Goal: Communication & Community: Answer question/provide support

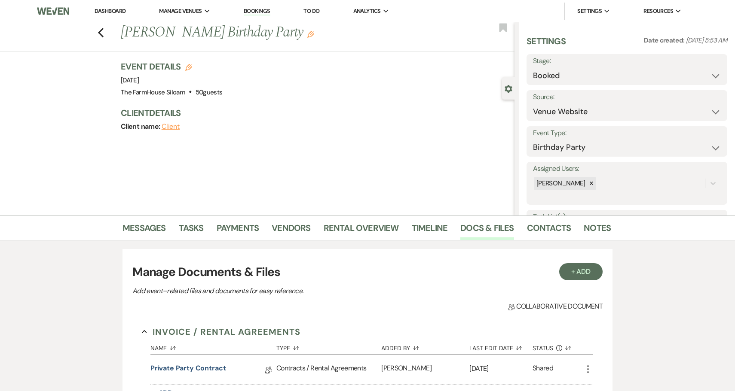
select select "5"
select select "4"
click at [103, 32] on icon "Previous" at bounding box center [101, 33] width 6 height 10
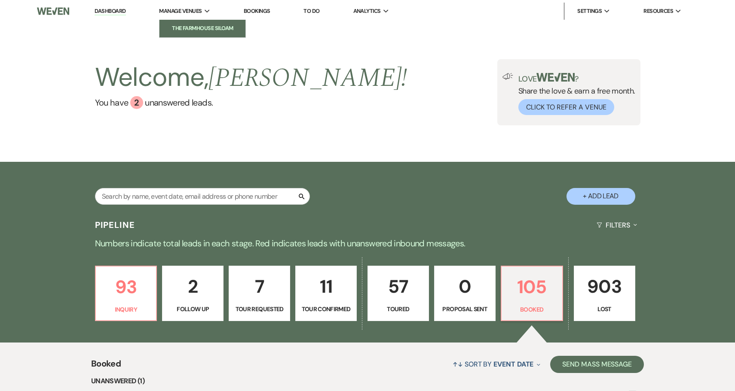
click at [201, 25] on li "The FarmHouse Siloam" at bounding box center [202, 28] width 77 height 9
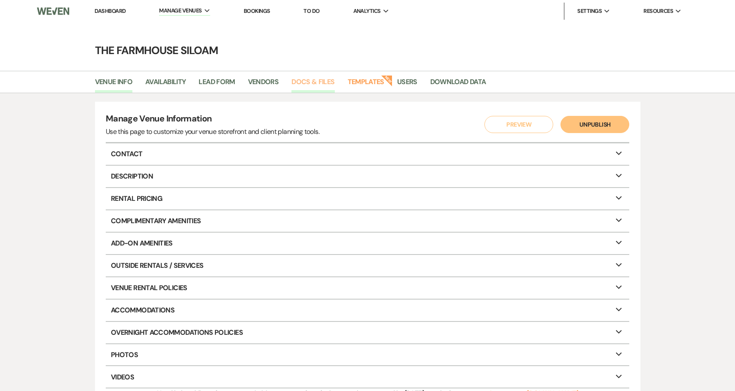
click at [311, 84] on link "Docs & Files" at bounding box center [312, 84] width 43 height 16
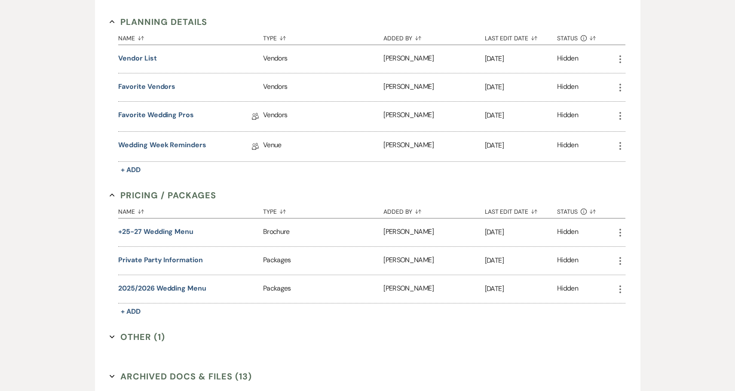
scroll to position [952, 0]
click at [134, 309] on span "+ Add" at bounding box center [131, 310] width 20 height 9
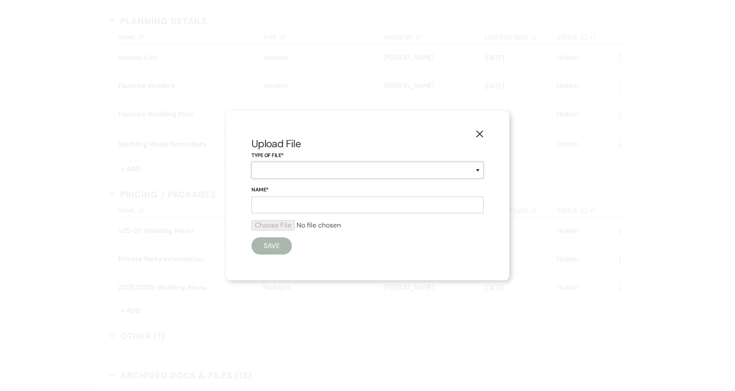
select select "43"
click at [284, 207] on input "Name*" at bounding box center [367, 205] width 232 height 17
type input "Private Party Information"
click at [273, 227] on input "file" at bounding box center [367, 225] width 232 height 10
type input "C:\fakepath\The Farmhouse Siloam Private Event Pricing [DATE]-[DATE].pdf"
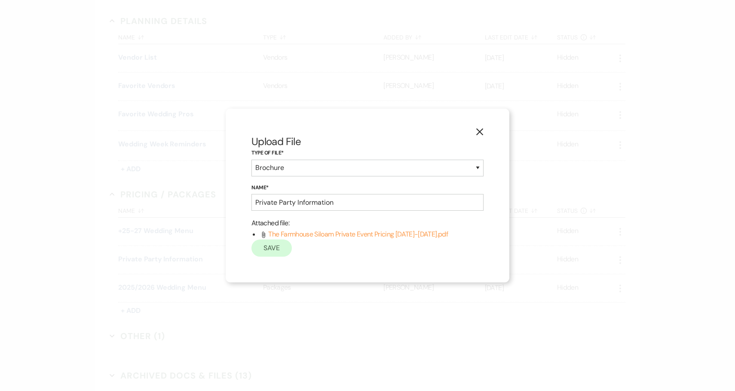
click at [278, 253] on button "Save" at bounding box center [271, 248] width 40 height 17
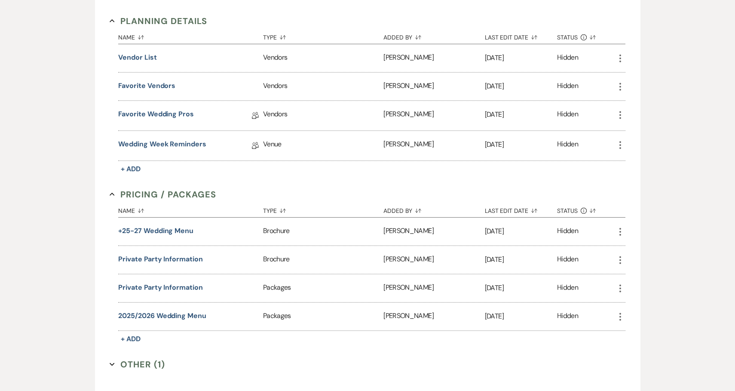
click at [620, 289] on icon "More" at bounding box center [620, 289] width 10 height 10
click at [641, 316] on button "Archive Archive" at bounding box center [644, 320] width 58 height 15
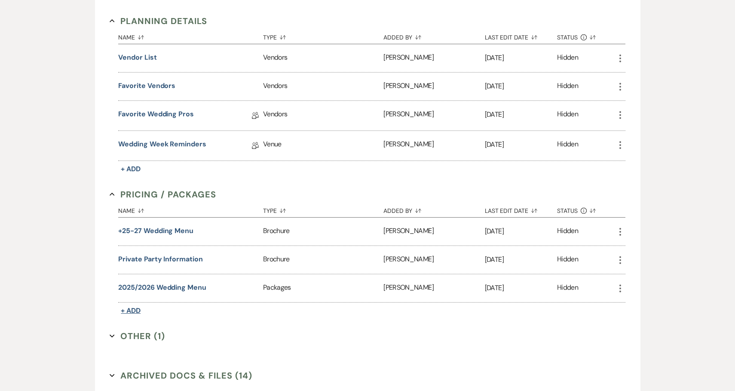
click at [136, 309] on span "+ Add" at bounding box center [131, 310] width 20 height 9
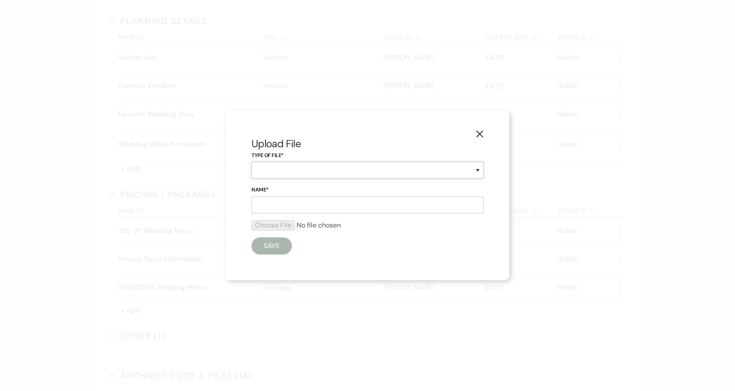
select select "43"
click at [276, 205] on input "Name*" at bounding box center [367, 205] width 232 height 17
type input "Photo Sessions"
click at [273, 229] on input "file" at bounding box center [367, 225] width 232 height 10
type input "C:\fakepath\Photo Sessions Pricing [DATE]-[DATE].pdf"
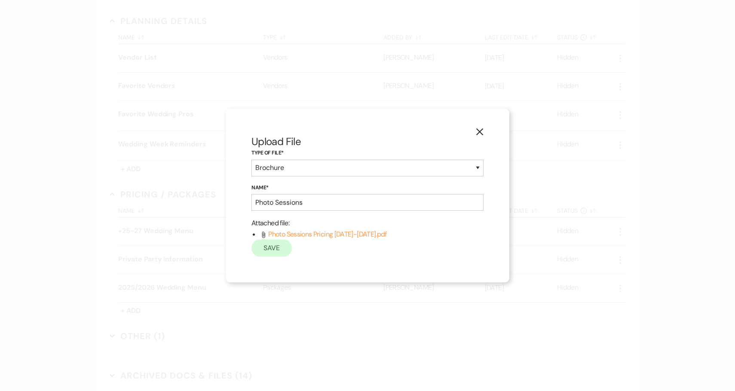
click at [270, 253] on button "Save" at bounding box center [271, 248] width 40 height 17
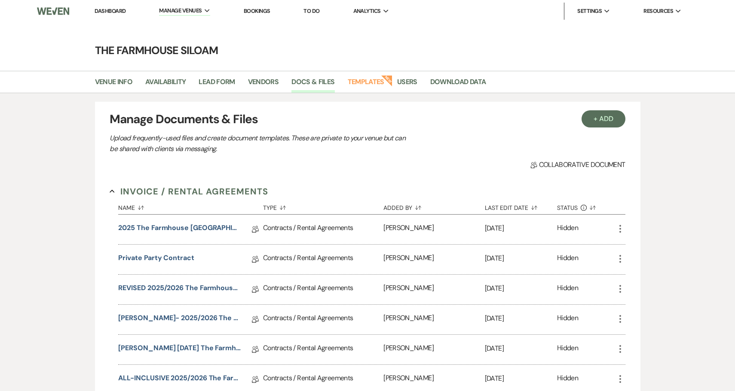
scroll to position [0, 0]
click at [67, 13] on img at bounding box center [53, 11] width 33 height 18
click at [112, 11] on link "Dashboard" at bounding box center [110, 10] width 31 height 7
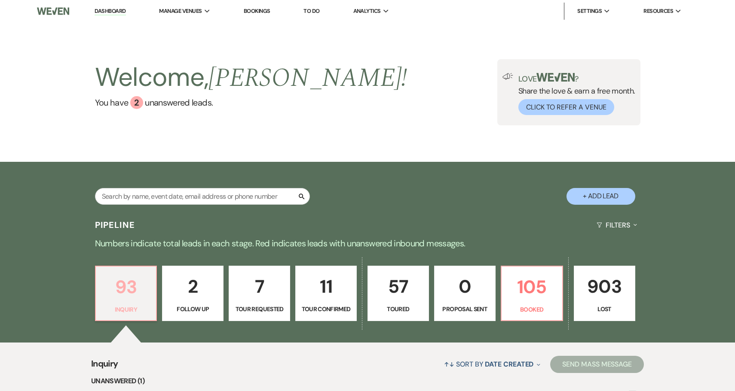
click at [122, 307] on p "Inquiry" at bounding box center [126, 309] width 50 height 9
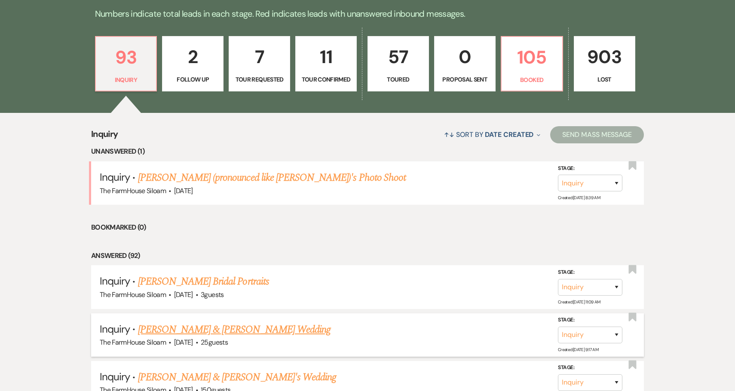
scroll to position [229, 0]
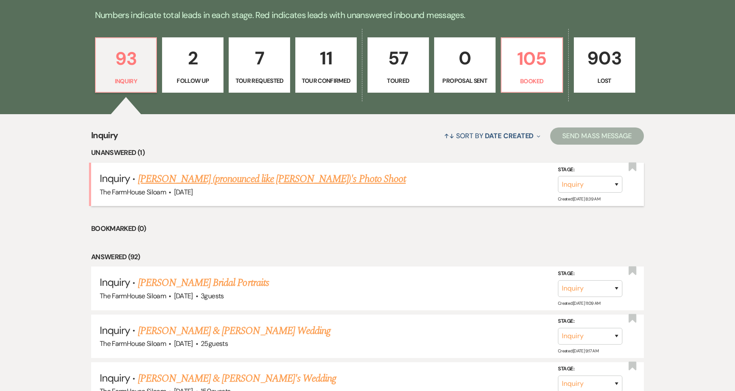
click at [228, 179] on link "[PERSON_NAME] (pronounced like [PERSON_NAME])'s Photo Shoot" at bounding box center [272, 178] width 268 height 15
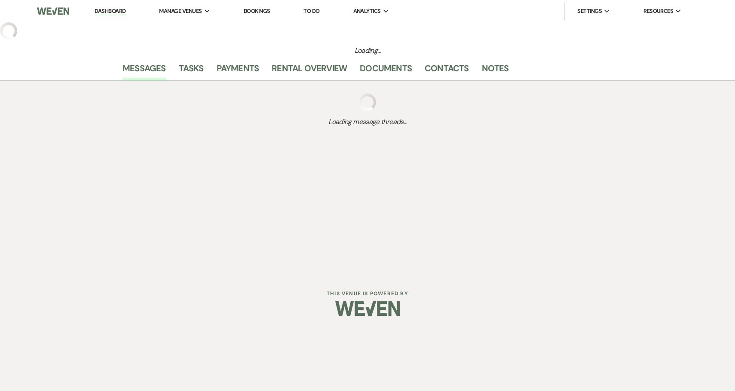
select select "5"
select select "13"
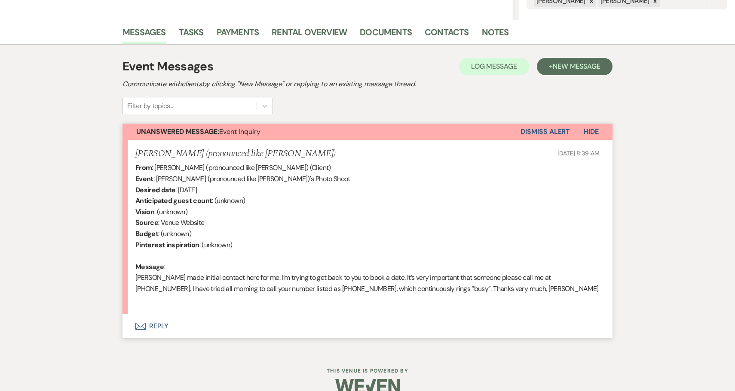
scroll to position [196, 0]
click at [161, 322] on button "Envelope Reply" at bounding box center [367, 326] width 490 height 24
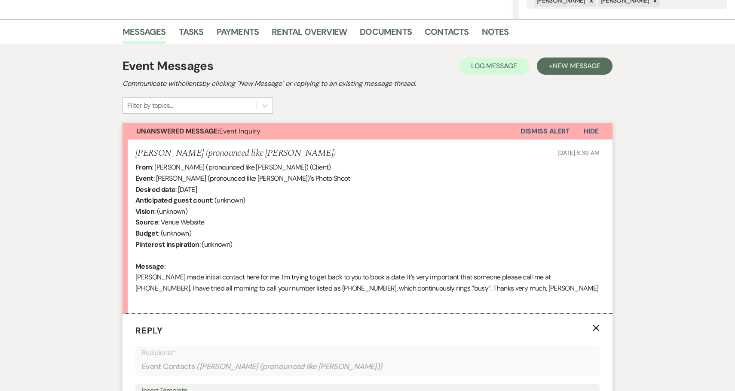
scroll to position [438, 0]
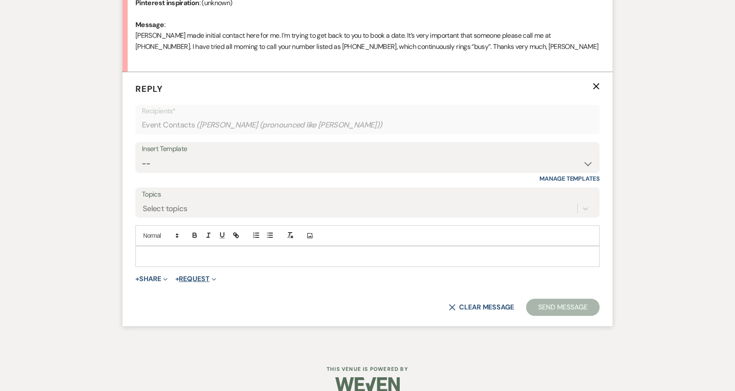
click at [203, 276] on button "+ Request Expand" at bounding box center [195, 279] width 41 height 7
click at [189, 252] on p at bounding box center [367, 256] width 450 height 9
click at [158, 276] on button "+ Share Expand" at bounding box center [151, 279] width 32 height 7
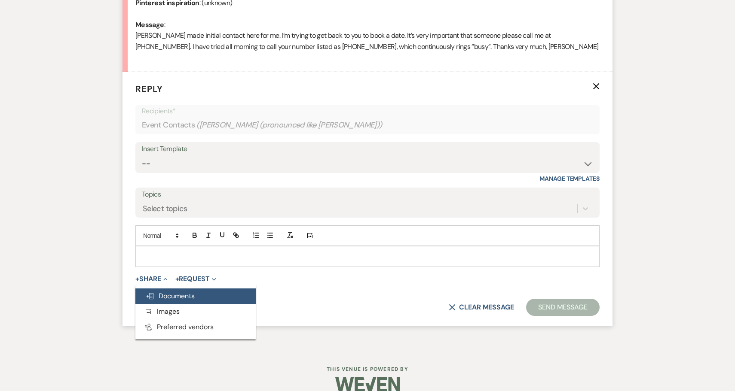
click at [168, 292] on span "Doc Upload Documents" at bounding box center [170, 296] width 49 height 9
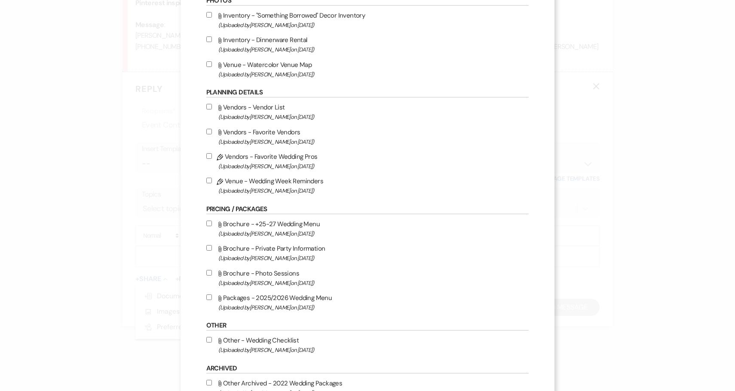
scroll to position [523, 0]
click at [212, 275] on input "Attach File Brochure - Photo Sessions (Uploaded by [PERSON_NAME] on [DATE] )" at bounding box center [209, 272] width 6 height 6
checkbox input "true"
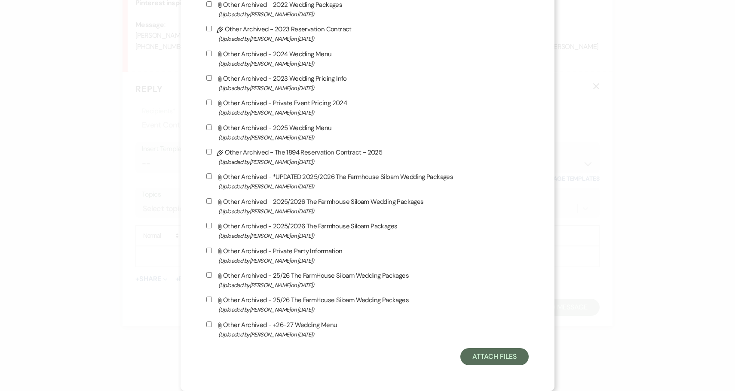
scroll to position [929, 0]
click at [496, 354] on button "Attach Files" at bounding box center [494, 356] width 68 height 17
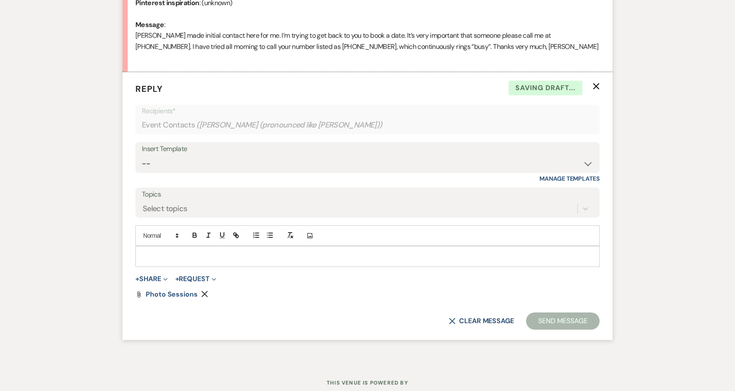
click at [217, 252] on p at bounding box center [367, 256] width 450 height 9
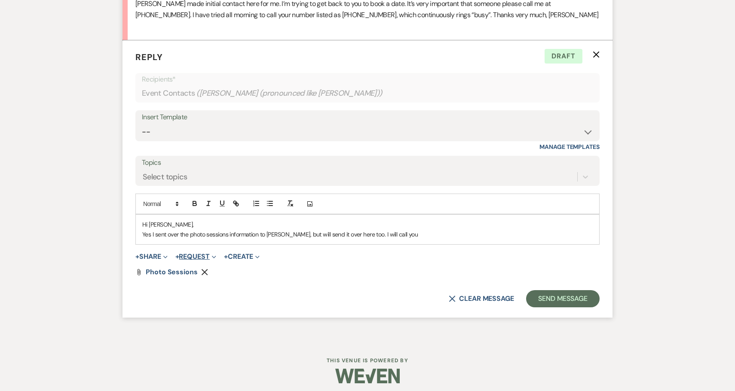
scroll to position [470, 0]
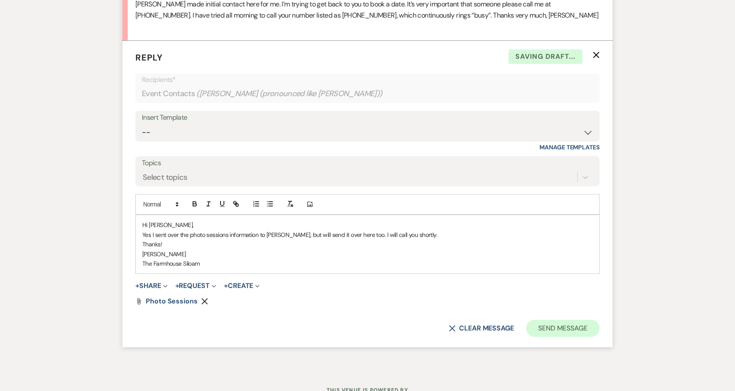
click at [578, 322] on button "Send Message" at bounding box center [562, 328] width 73 height 17
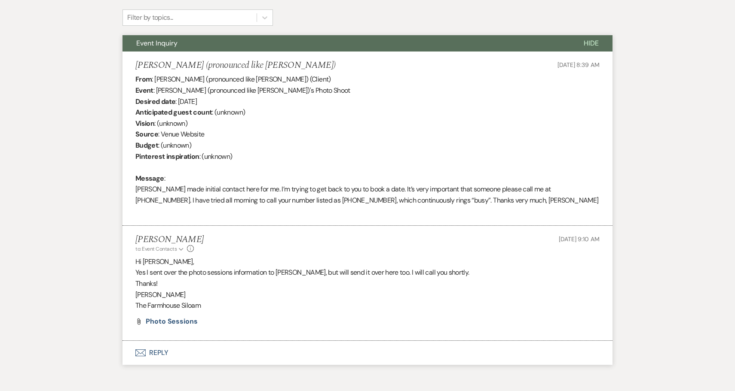
scroll to position [296, 0]
